Goal: Transaction & Acquisition: Obtain resource

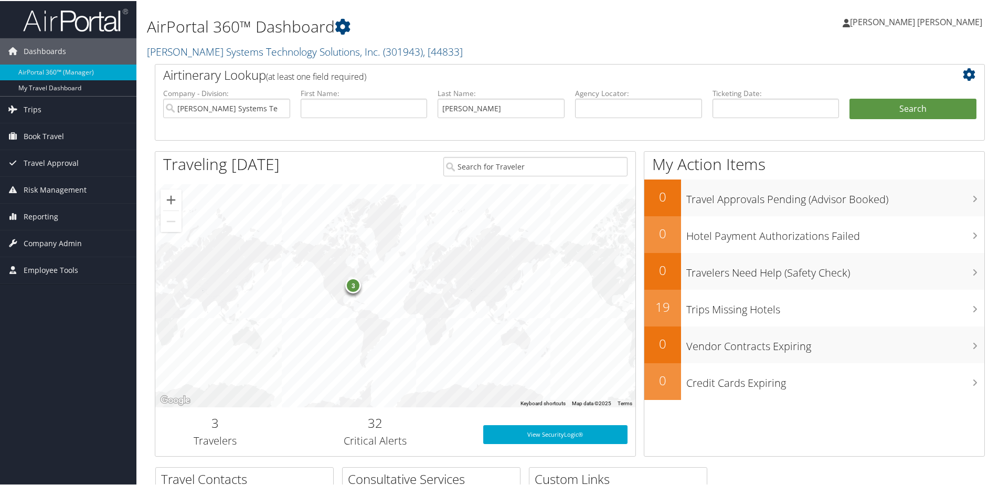
type input "[PERSON_NAME]"
click at [849, 98] on button "Search" at bounding box center [912, 108] width 127 height 21
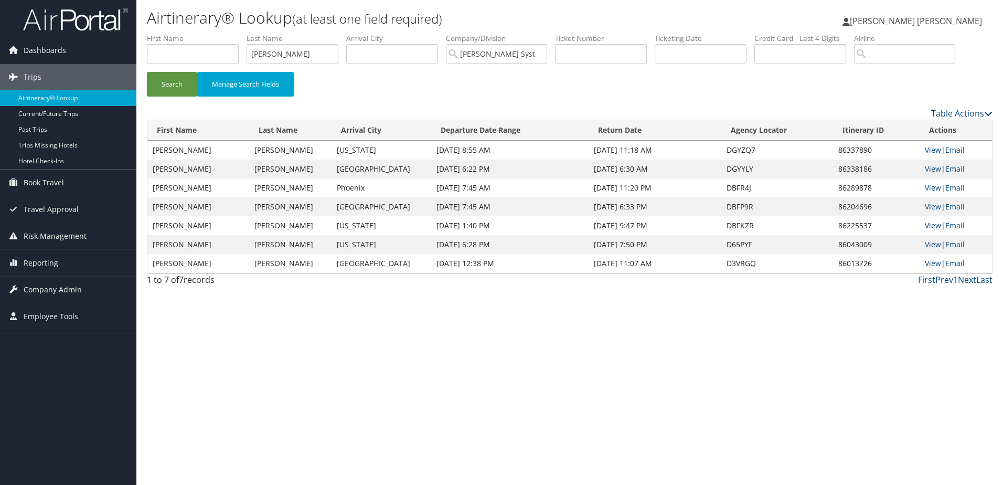
click at [933, 224] on link "View" at bounding box center [933, 225] width 16 height 10
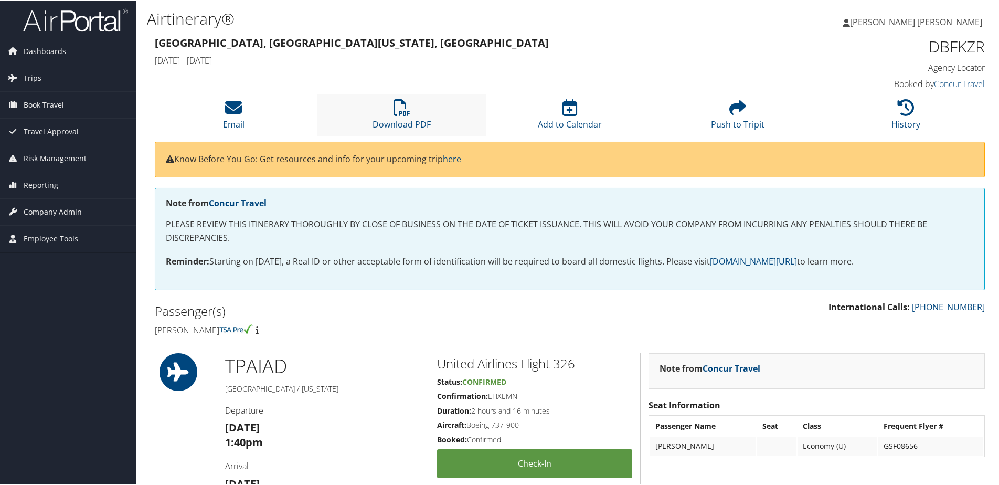
click at [370, 98] on li "Download PDF" at bounding box center [401, 114] width 168 height 42
click at [520, 20] on h1 "Airtinerary®" at bounding box center [429, 18] width 564 height 22
click at [914, 123] on link "History" at bounding box center [905, 116] width 29 height 25
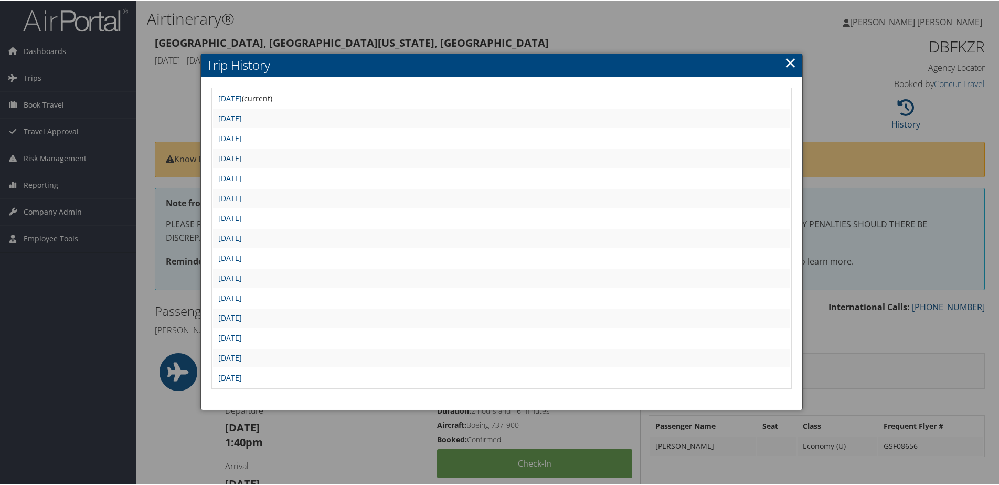
click at [242, 155] on link "[DATE]" at bounding box center [230, 157] width 24 height 10
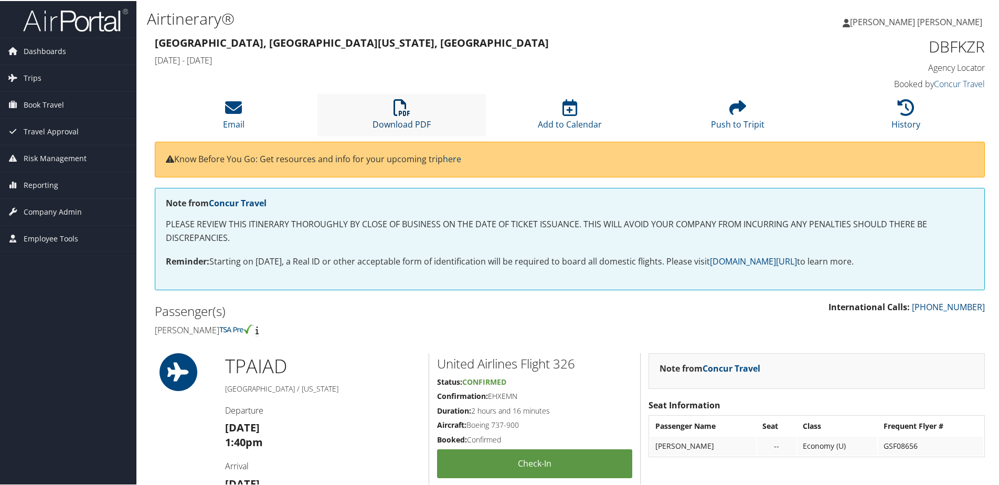
click at [400, 103] on icon at bounding box center [401, 106] width 17 height 17
click at [619, 36] on h3 "Tampa, FL Washington, DC" at bounding box center [464, 42] width 618 height 15
click at [892, 108] on li "History" at bounding box center [906, 114] width 168 height 42
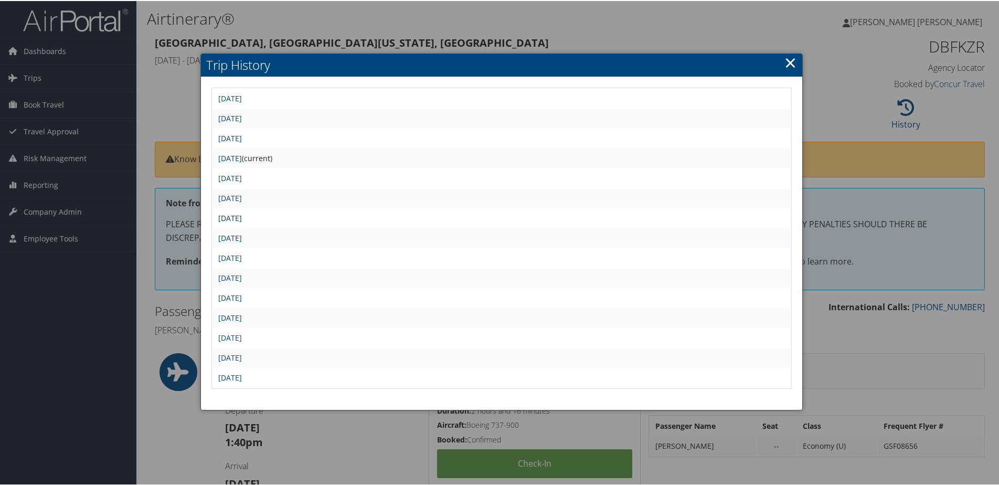
click at [242, 212] on link "[DATE]" at bounding box center [230, 217] width 24 height 10
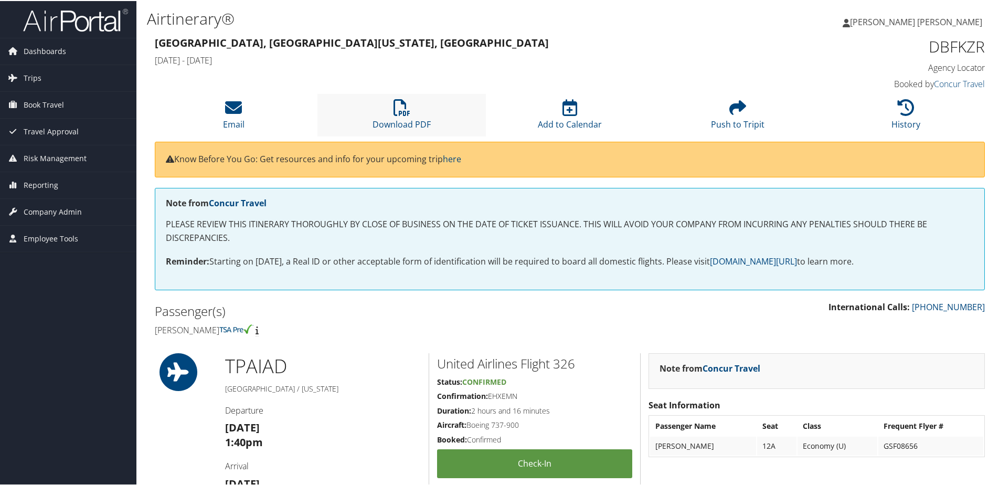
click at [413, 106] on li "Download PDF" at bounding box center [401, 114] width 168 height 42
drag, startPoint x: 592, startPoint y: 57, endPoint x: 620, endPoint y: 57, distance: 28.3
click at [592, 57] on h4 "[DATE] - [DATE]" at bounding box center [464, 59] width 618 height 12
click at [900, 101] on icon at bounding box center [905, 106] width 17 height 17
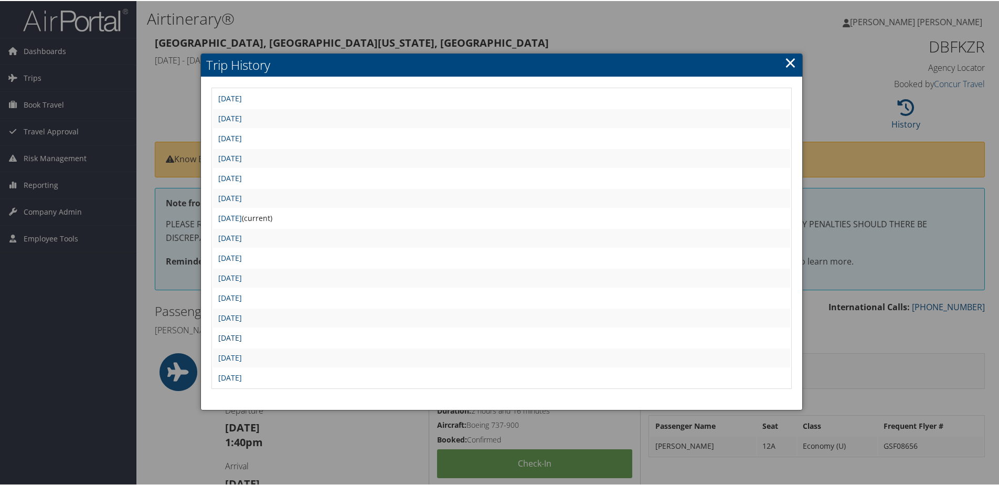
click at [242, 337] on link "Mon Sep 8 22:17:47 MDT 2025" at bounding box center [230, 336] width 24 height 10
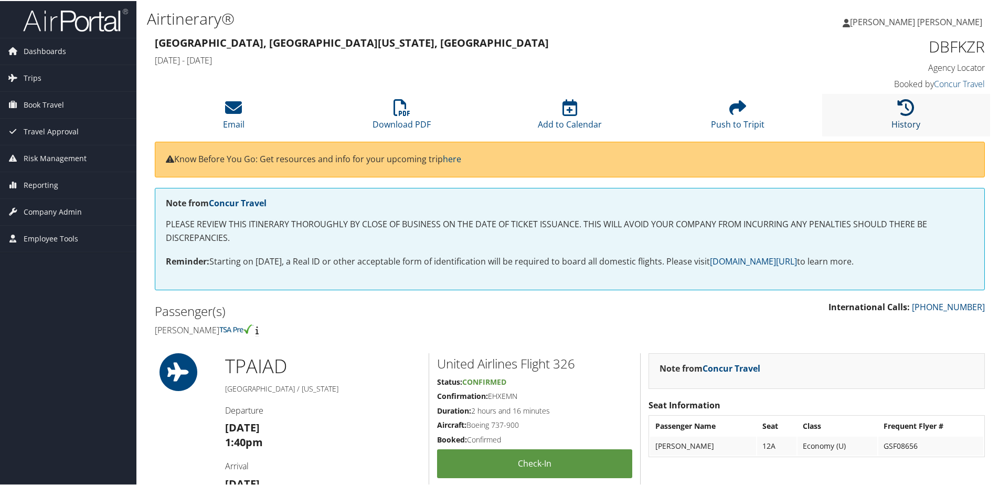
click at [900, 121] on link "History" at bounding box center [905, 116] width 29 height 25
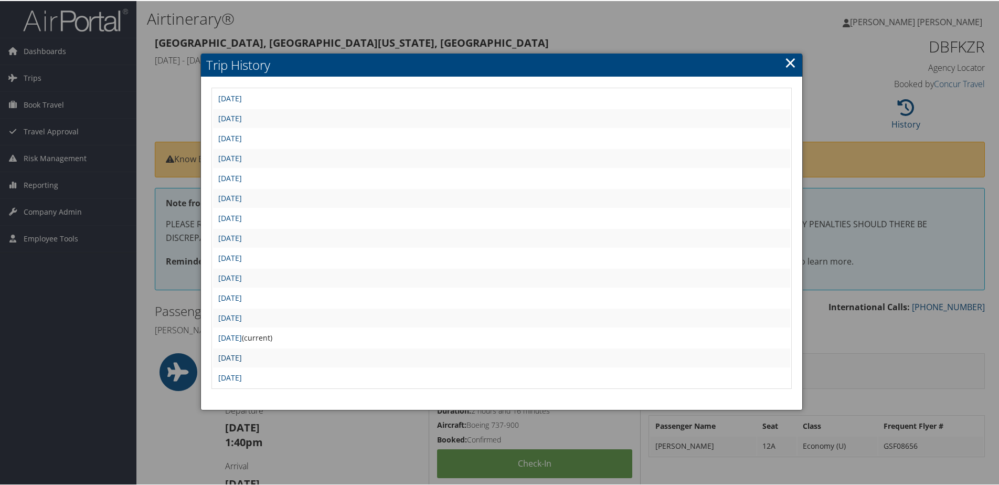
click at [242, 356] on link "Fri Sep 5 17:01:47 MDT 2025" at bounding box center [230, 356] width 24 height 10
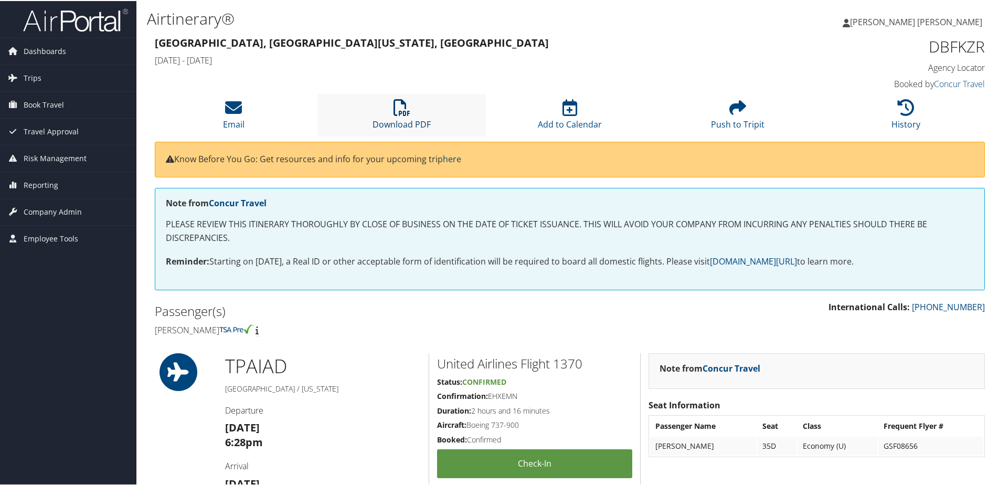
click at [408, 118] on link "Download PDF" at bounding box center [401, 116] width 58 height 25
